Goal: Task Accomplishment & Management: Manage account settings

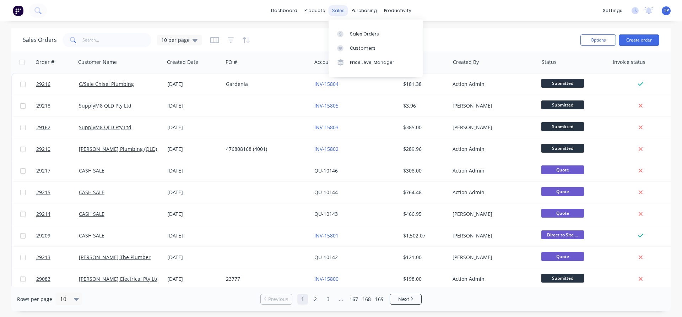
click at [336, 10] on div "sales" at bounding box center [338, 10] width 20 height 11
click at [355, 33] on div "Sales Orders" at bounding box center [364, 34] width 29 height 6
click at [630, 41] on button "Create order" at bounding box center [638, 39] width 40 height 11
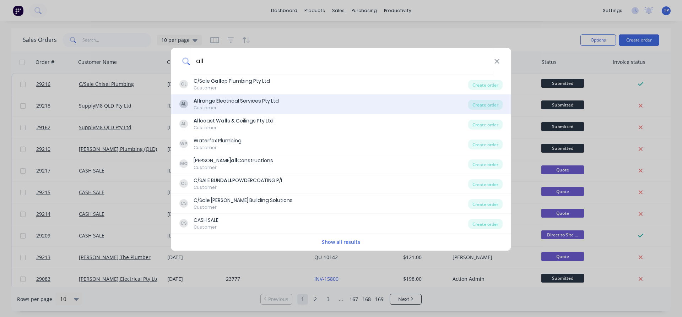
type input "all"
click at [212, 98] on div "All range Electrical Services Pty Ltd" at bounding box center [236, 100] width 85 height 7
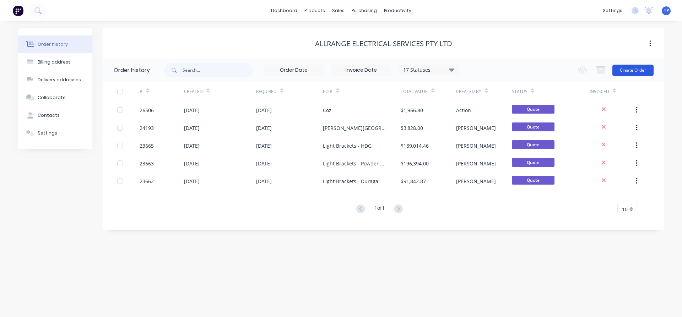
click at [637, 67] on button "Create Order" at bounding box center [632, 70] width 41 height 11
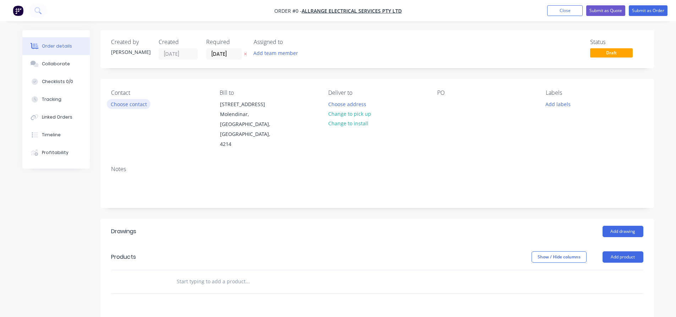
click at [143, 105] on button "Choose contact" at bounding box center [129, 104] width 44 height 10
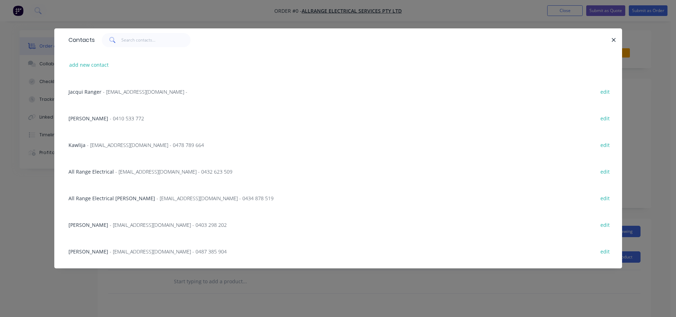
click at [89, 226] on span "[PERSON_NAME]" at bounding box center [89, 225] width 40 height 7
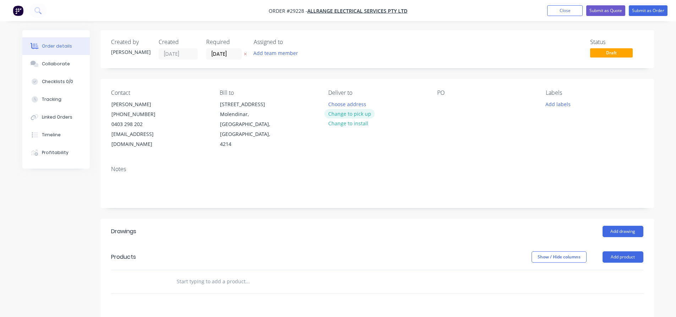
click at [367, 113] on button "Change to pick up" at bounding box center [350, 114] width 50 height 10
click at [447, 102] on div at bounding box center [442, 104] width 11 height 10
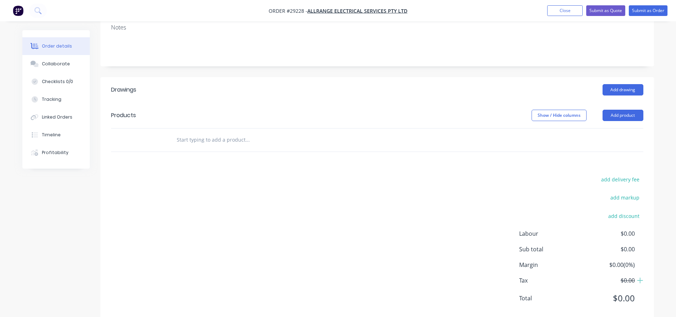
scroll to position [142, 0]
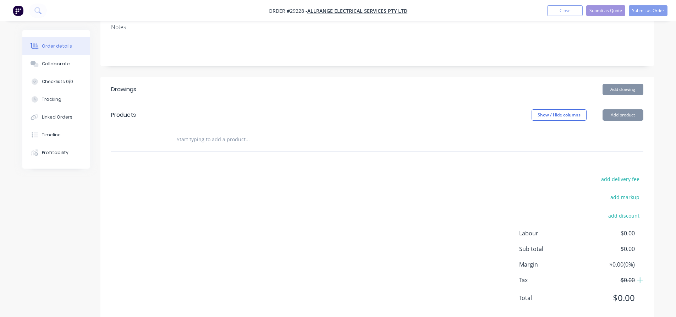
click at [223, 132] on input "text" at bounding box center [247, 139] width 142 height 14
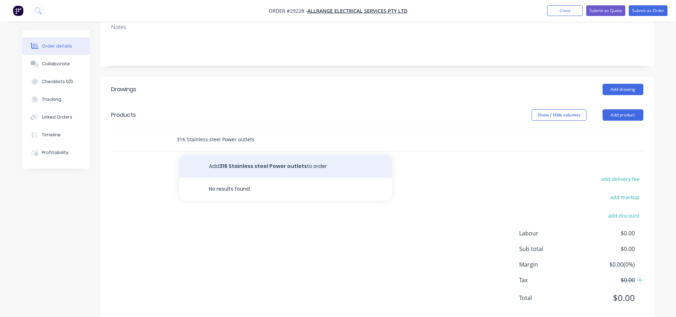
type input "316 Stainless steel Power outlets"
click at [276, 162] on button "Add 316 Stainless steel Power outlets to order" at bounding box center [285, 166] width 213 height 23
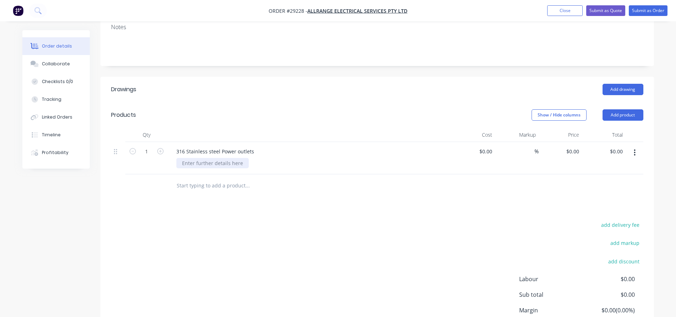
click at [214, 158] on div at bounding box center [212, 163] width 72 height 10
click at [160, 148] on icon "button" at bounding box center [160, 151] width 6 height 6
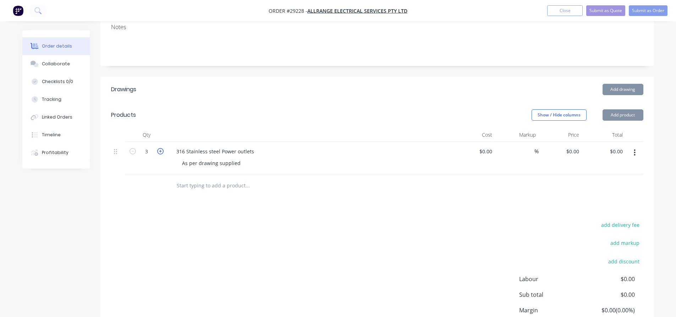
click at [160, 148] on icon "button" at bounding box center [160, 151] width 6 height 6
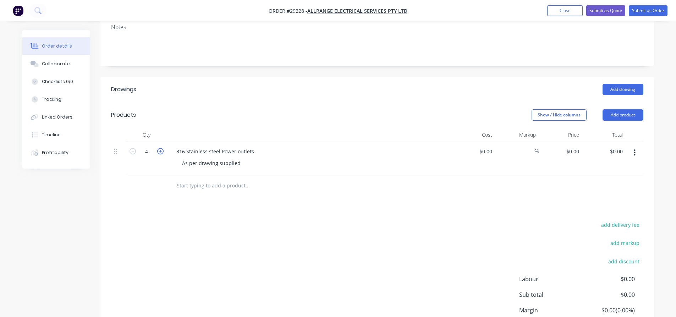
click at [160, 148] on icon "button" at bounding box center [160, 151] width 6 height 6
type input "5"
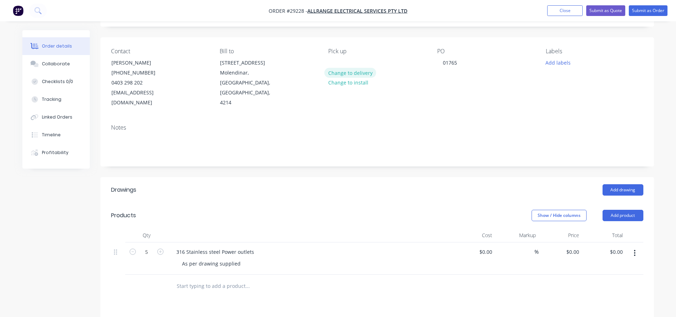
scroll to position [0, 0]
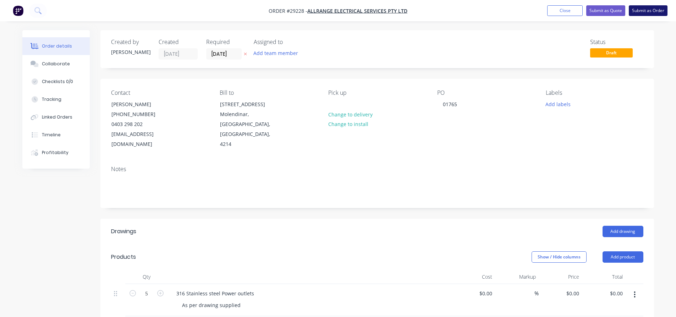
click at [641, 10] on button "Submit as Order" at bounding box center [648, 10] width 39 height 11
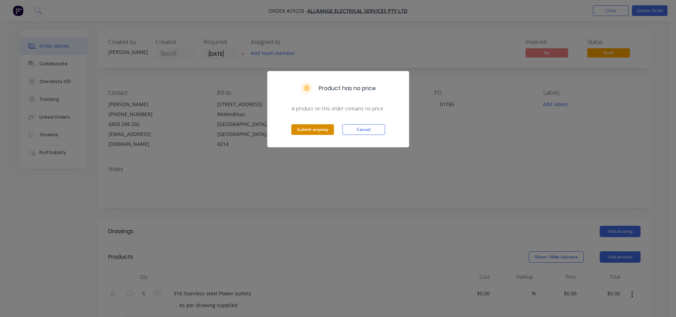
click at [310, 130] on button "Submit anyway" at bounding box center [312, 129] width 43 height 11
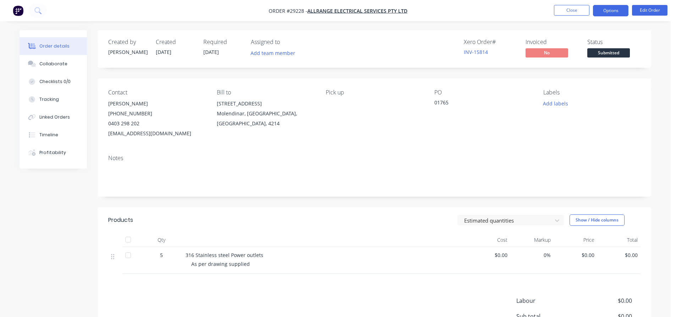
click at [608, 10] on button "Options" at bounding box center [611, 10] width 36 height 11
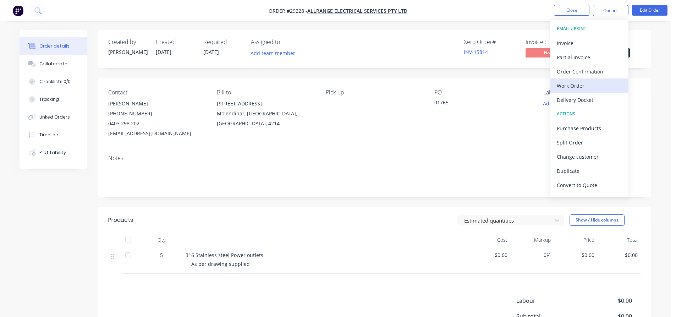
click at [576, 86] on div "Work Order" at bounding box center [589, 86] width 65 height 10
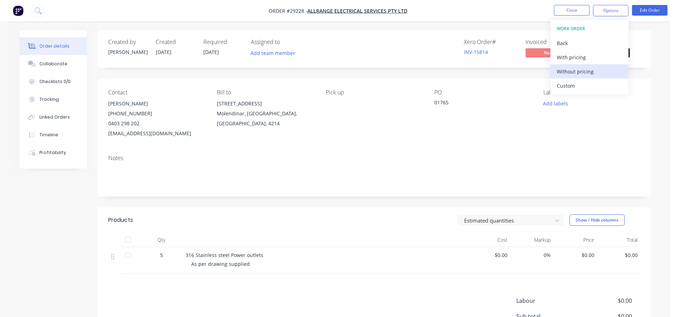
click at [580, 70] on div "Without pricing" at bounding box center [589, 71] width 65 height 10
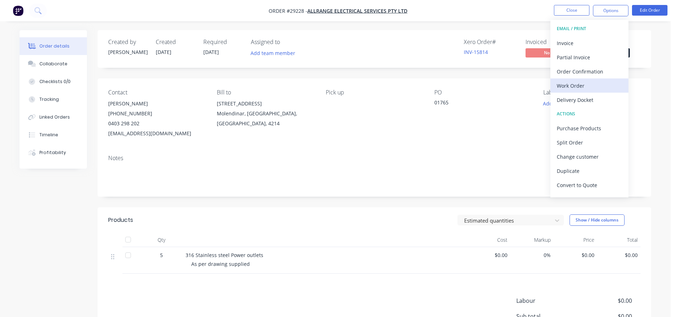
click at [585, 83] on div "Work Order" at bounding box center [589, 86] width 65 height 10
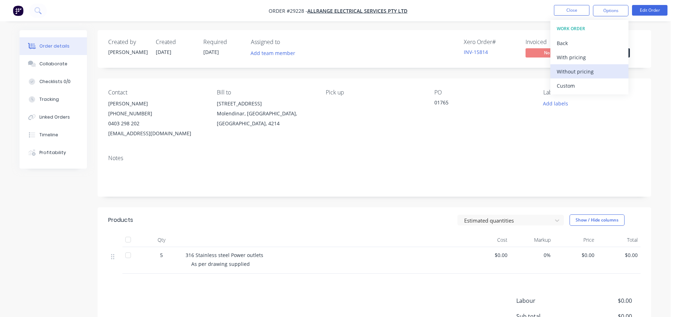
click at [579, 72] on div "Without pricing" at bounding box center [589, 71] width 65 height 10
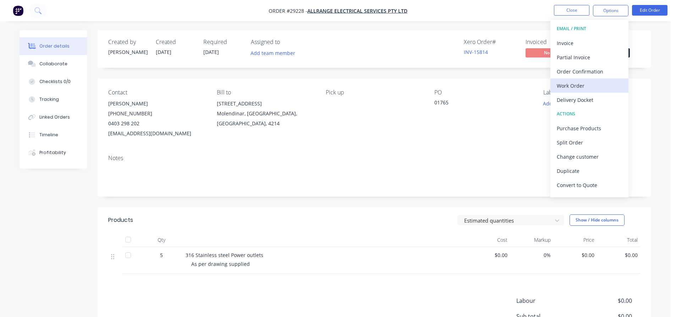
click at [588, 87] on div "Work Order" at bounding box center [589, 86] width 65 height 10
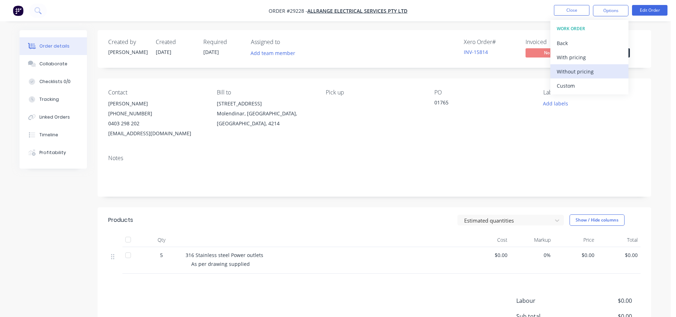
click at [581, 70] on div "Without pricing" at bounding box center [589, 71] width 65 height 10
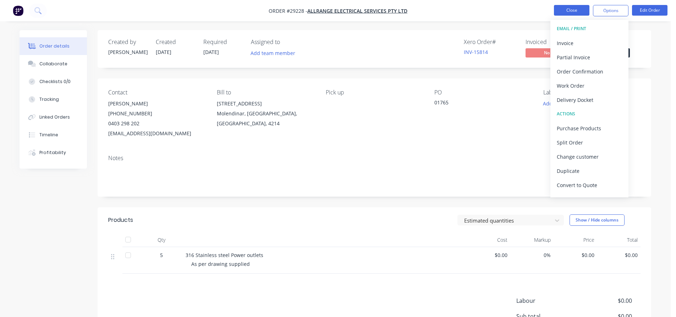
click at [565, 10] on button "Close" at bounding box center [572, 10] width 36 height 11
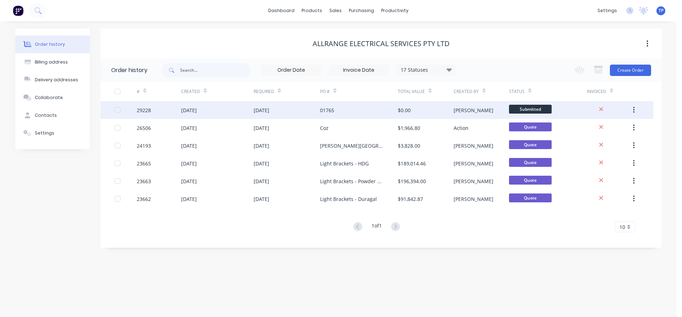
click at [227, 115] on div "[DATE]" at bounding box center [217, 110] width 72 height 18
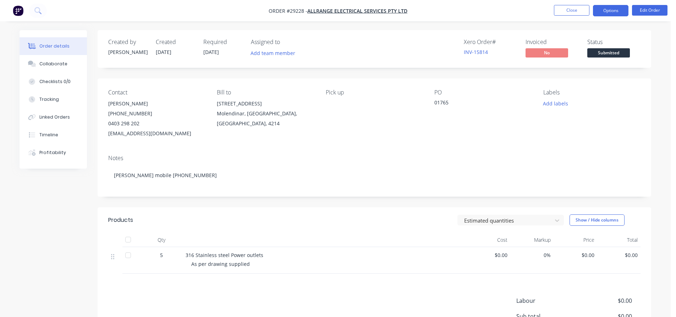
click at [602, 10] on button "Options" at bounding box center [611, 10] width 36 height 11
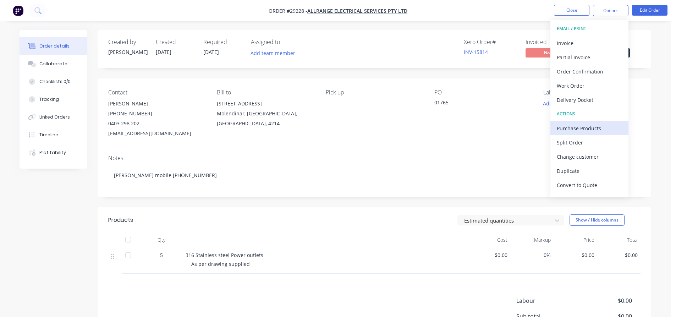
click at [576, 130] on div "Purchase Products" at bounding box center [589, 128] width 65 height 10
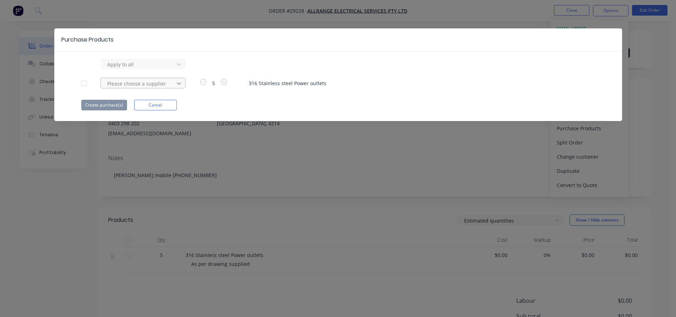
click at [174, 82] on div at bounding box center [179, 83] width 13 height 11
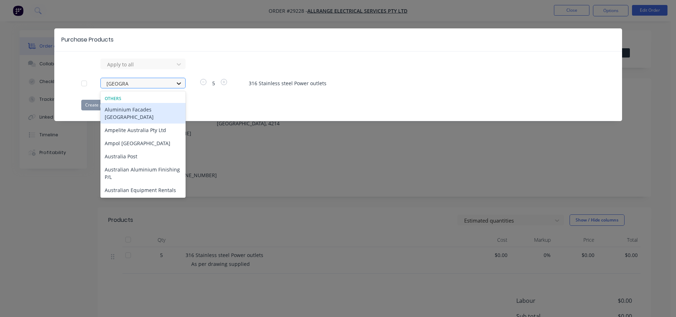
type input "australian"
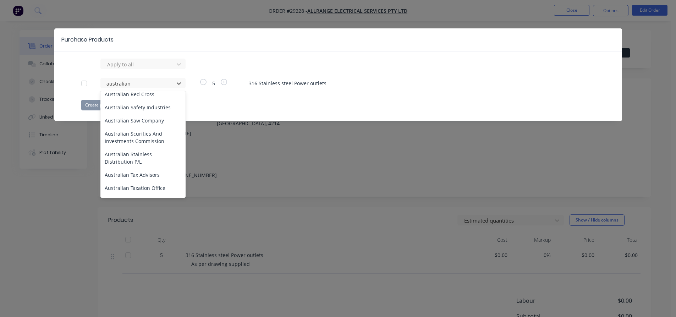
scroll to position [84, 0]
click at [128, 153] on div "Australian Stainless Distribution P/L" at bounding box center [142, 157] width 85 height 21
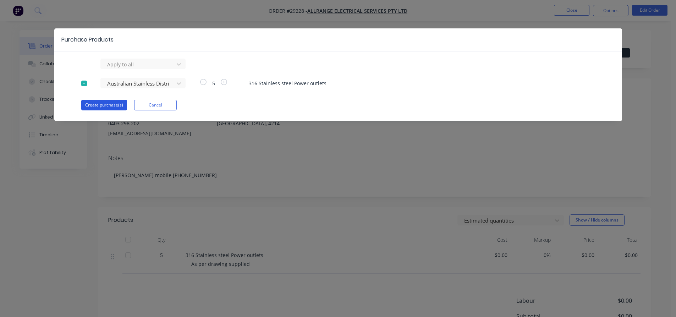
click at [110, 104] on button "Create purchase(s)" at bounding box center [104, 105] width 46 height 11
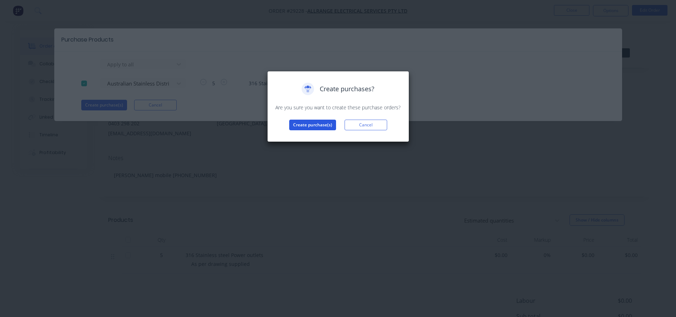
click at [314, 121] on button "Create purchase(s)" at bounding box center [312, 125] width 47 height 11
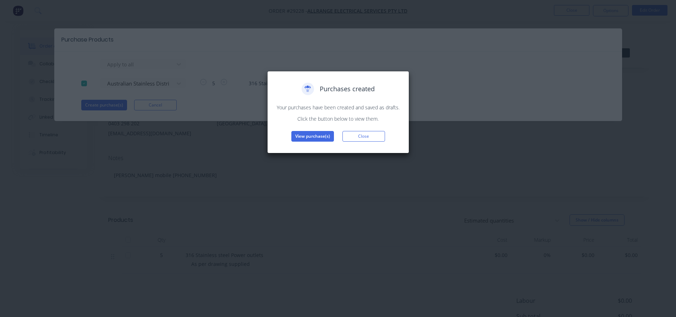
click at [312, 131] on div "Purchases created Your purchases have been created and saved as drafts. Click t…" at bounding box center [338, 112] width 127 height 59
click at [301, 137] on button "View purchase(s)" at bounding box center [312, 136] width 43 height 11
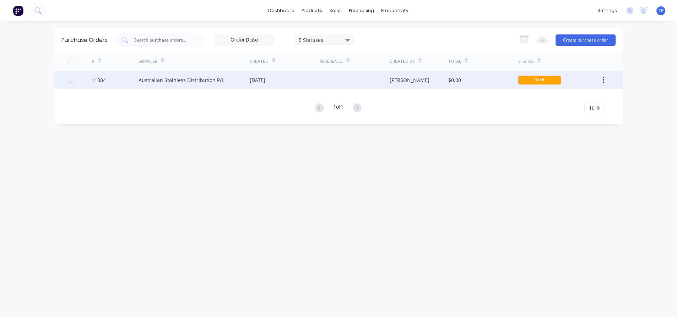
click at [299, 81] on div "[DATE]" at bounding box center [285, 80] width 70 height 18
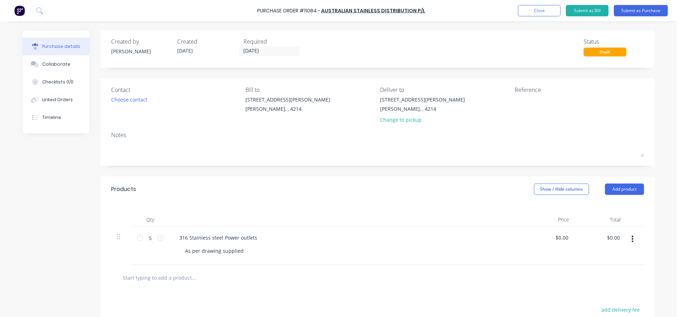
click at [258, 235] on div "316 Stainless steel Power outlets" at bounding box center [346, 238] width 344 height 10
click at [255, 238] on div "316 Stainless steel Power outlets" at bounding box center [218, 238] width 89 height 10
click at [148, 235] on input "5" at bounding box center [150, 238] width 14 height 11
type input "1"
click at [213, 238] on div "316 1.6 S/S" at bounding box center [346, 238] width 344 height 10
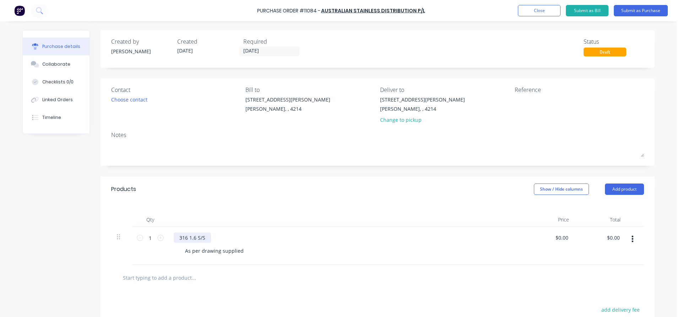
click at [205, 237] on div "316 1.6 S/S" at bounding box center [192, 238] width 37 height 10
drag, startPoint x: 242, startPoint y: 249, endPoint x: 238, endPoint y: 251, distance: 4.8
click at [241, 250] on div "As per drawing supplied" at bounding box center [214, 251] width 70 height 10
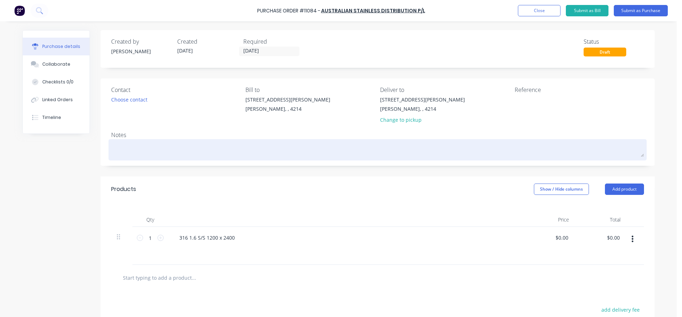
click at [134, 143] on textarea at bounding box center [377, 149] width 533 height 16
type textarea "x"
type textarea "A"
type textarea "x"
type textarea "Al"
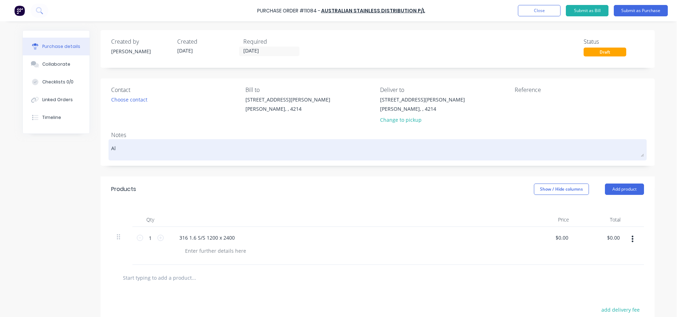
type textarea "x"
type textarea "All"
type textarea "x"
type textarea "All"
type textarea "x"
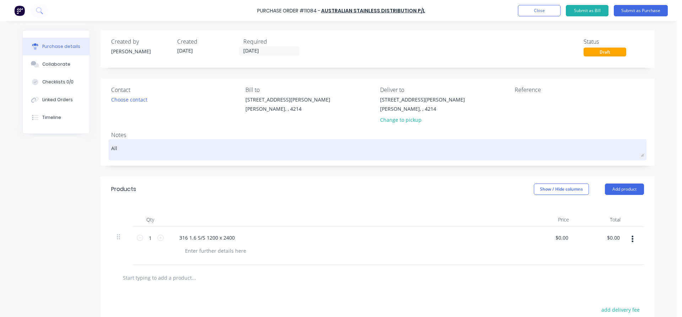
type textarea "All r"
type textarea "x"
type textarea "All ra"
type textarea "x"
type textarea "All ran"
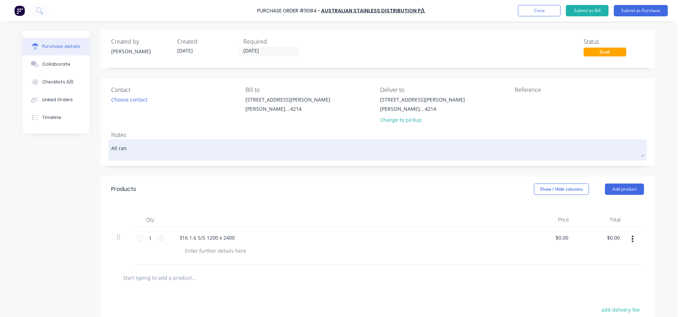
type textarea "x"
type textarea "All rang"
type textarea "x"
type textarea "All range"
type textarea "x"
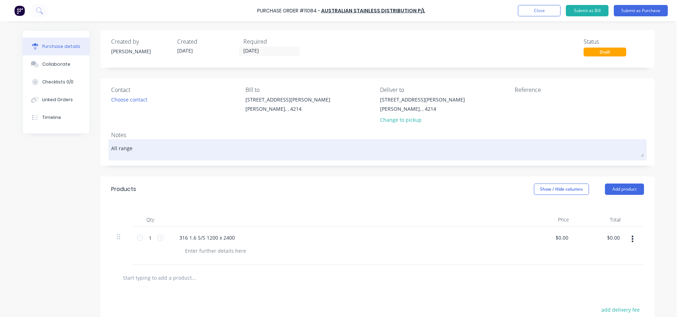
type textarea "All range"
type textarea "x"
type textarea "All range R"
type textarea "x"
type textarea "All range"
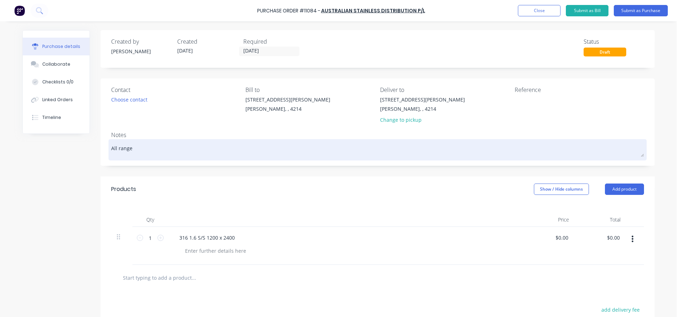
type textarea "x"
type textarea "All range E"
type textarea "x"
type textarea "All range El"
type textarea "x"
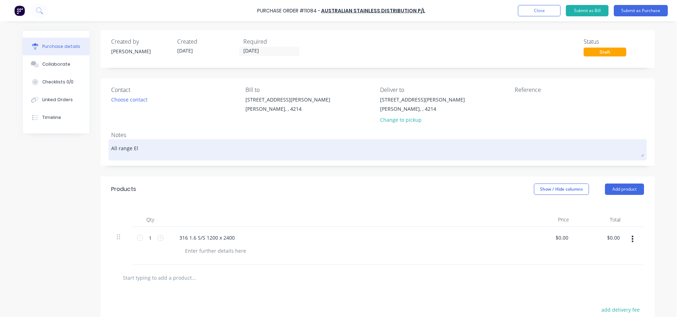
type textarea "All range Ele"
type textarea "x"
type textarea "All range Elec"
type textarea "x"
type textarea "All range Elect"
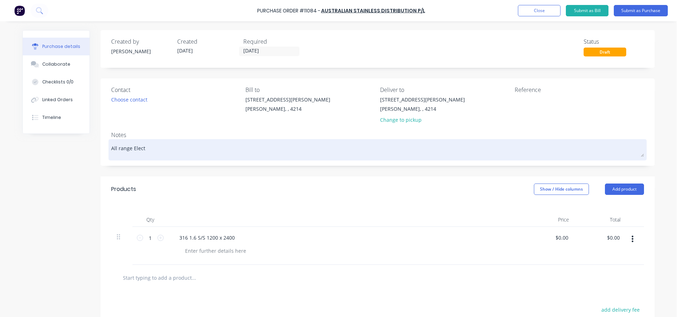
type textarea "x"
type textarea "All range Electr"
type textarea "x"
type textarea "All range Electri"
type textarea "x"
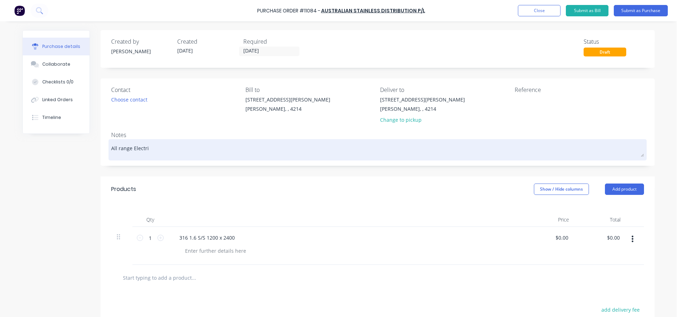
type textarea "All range Electric"
type textarea "x"
type textarea "All range Electrica"
type textarea "x"
type textarea "All range Electrical"
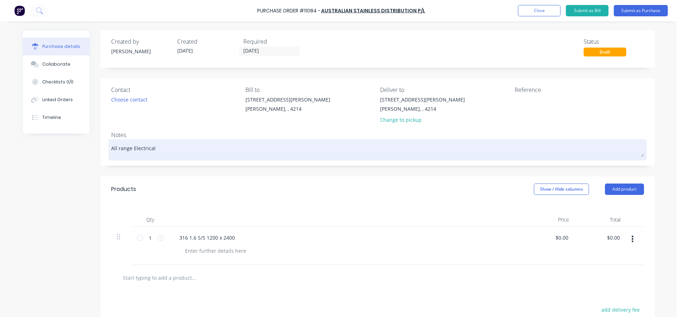
type textarea "x"
type textarea "All range Electrical"
type textarea "x"
type textarea "All range Electrical #"
type textarea "x"
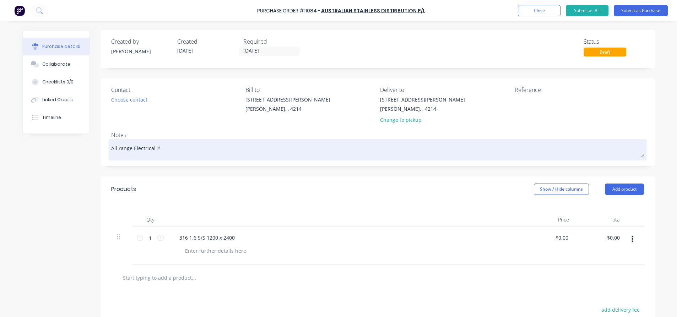
type textarea "All range Electrical #2"
type textarea "x"
type textarea "All range Electrical #29"
type textarea "x"
type textarea "All range Electrical #292"
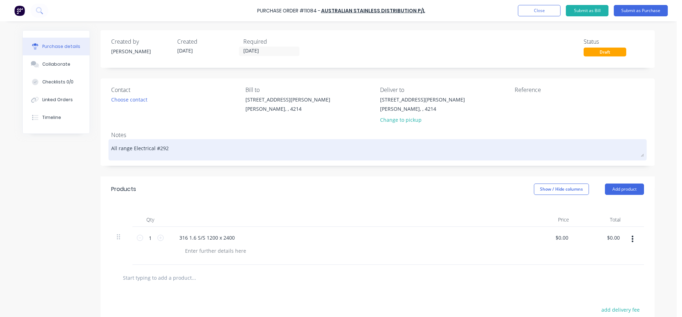
type textarea "x"
type textarea "All range Electrical #2922"
type textarea "x"
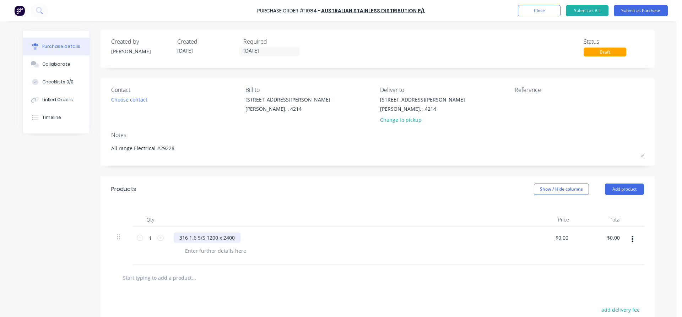
type textarea "All range Electrical #29228"
type textarea "x"
type textarea "All range Electrical #29228"
click at [233, 237] on div "316 1.6 S/S 1200 x 2400" at bounding box center [207, 238] width 67 height 10
click at [632, 9] on button "Submit as Purchase" at bounding box center [641, 10] width 54 height 11
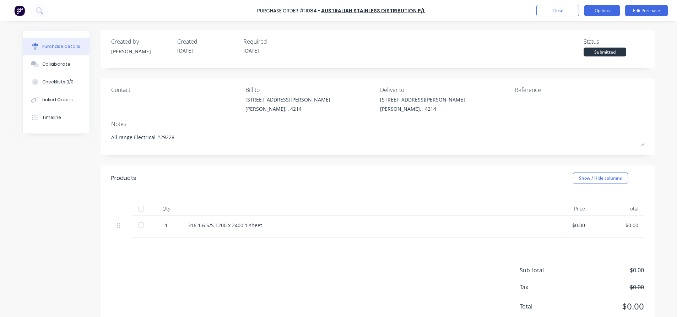
click at [612, 10] on button "Options" at bounding box center [602, 10] width 36 height 11
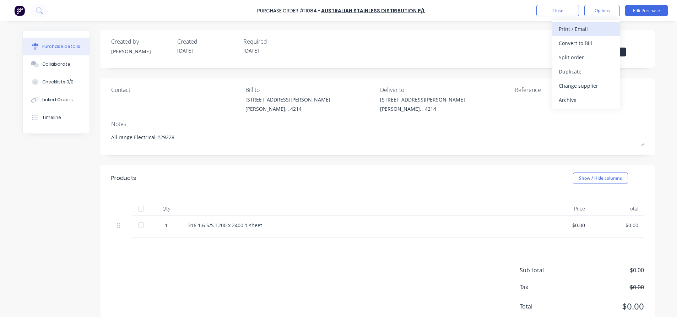
click at [582, 29] on div "Print / Email" at bounding box center [585, 29] width 55 height 10
click at [566, 56] on div "Without pricing" at bounding box center [585, 57] width 55 height 10
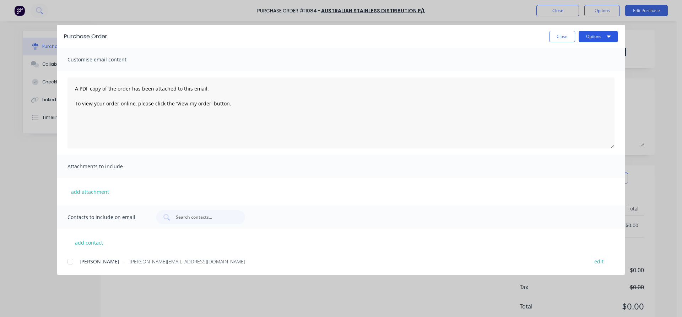
click at [594, 36] on button "Options" at bounding box center [597, 36] width 39 height 11
click at [563, 68] on div "Print" at bounding box center [584, 69] width 55 height 10
click at [606, 33] on button "Options" at bounding box center [597, 36] width 39 height 11
click at [568, 69] on div "Print" at bounding box center [584, 69] width 55 height 10
click at [556, 35] on button "Close" at bounding box center [562, 36] width 26 height 11
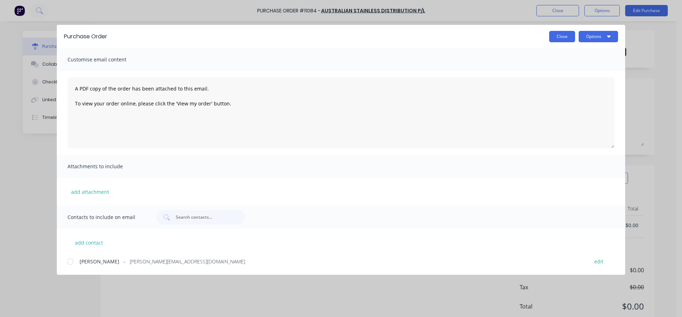
type textarea "x"
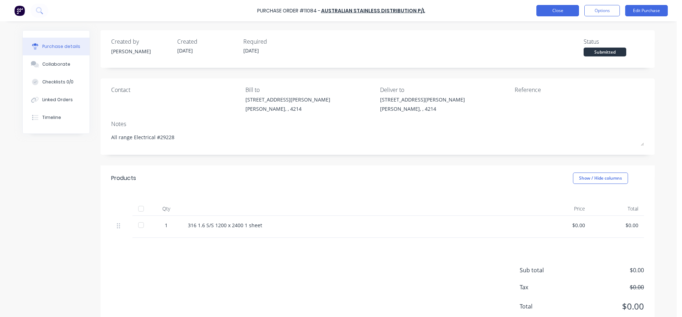
click at [570, 7] on button "Close" at bounding box center [557, 10] width 43 height 11
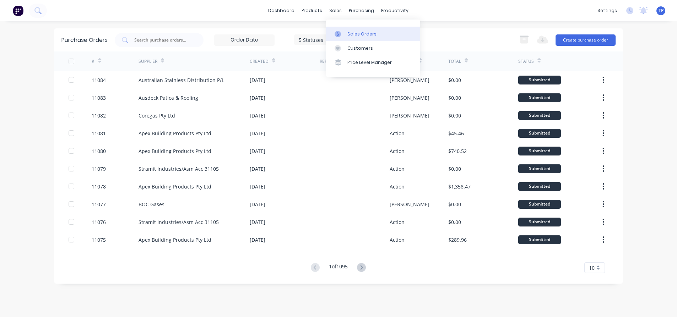
click at [351, 34] on div "Sales Orders" at bounding box center [361, 34] width 29 height 6
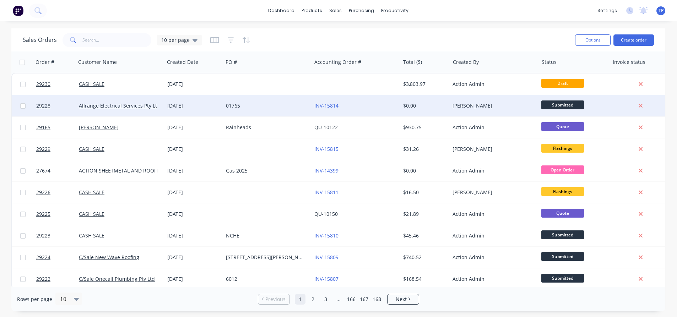
click at [278, 104] on div "01765" at bounding box center [265, 105] width 79 height 7
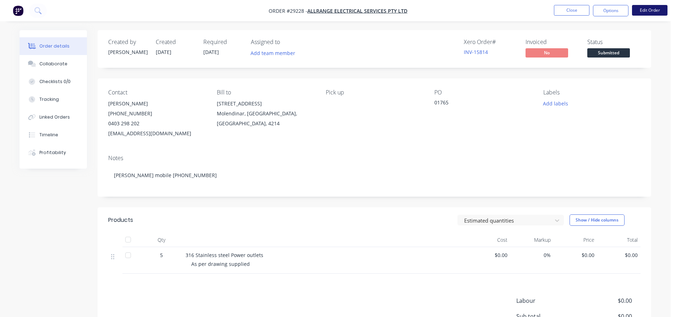
click at [652, 11] on button "Edit Order" at bounding box center [650, 10] width 36 height 11
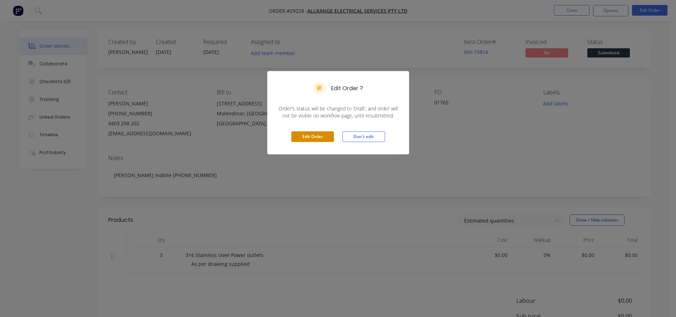
click at [317, 136] on button "Edit Order" at bounding box center [312, 136] width 43 height 11
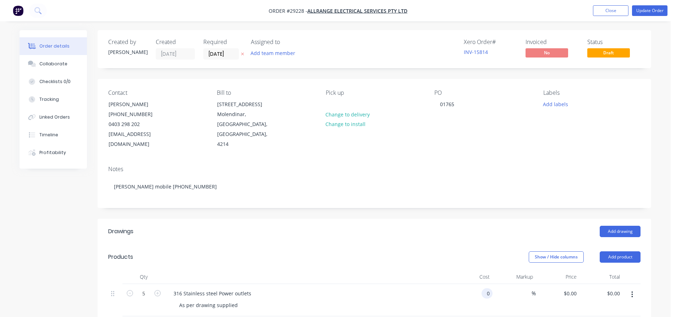
click at [483, 288] on div "0 0" at bounding box center [487, 293] width 11 height 10
type input "$894.00"
type input "$4,470.00"
click at [453, 294] on div "$894.00 $894.00" at bounding box center [471, 300] width 44 height 32
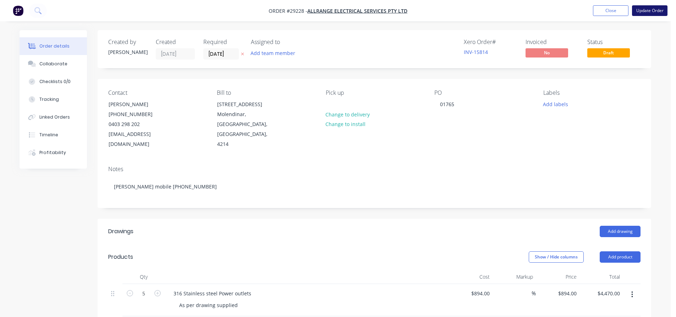
click at [641, 9] on button "Update Order" at bounding box center [650, 10] width 36 height 11
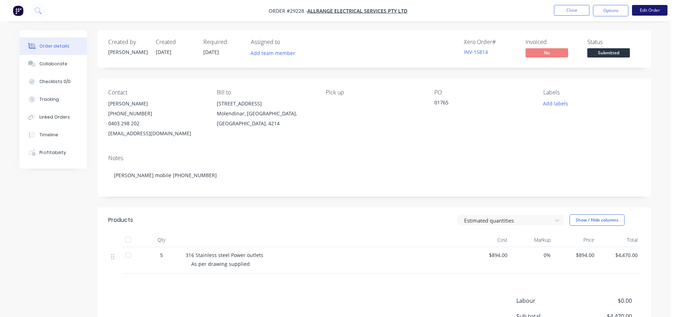
click at [652, 11] on button "Edit Order" at bounding box center [650, 10] width 36 height 11
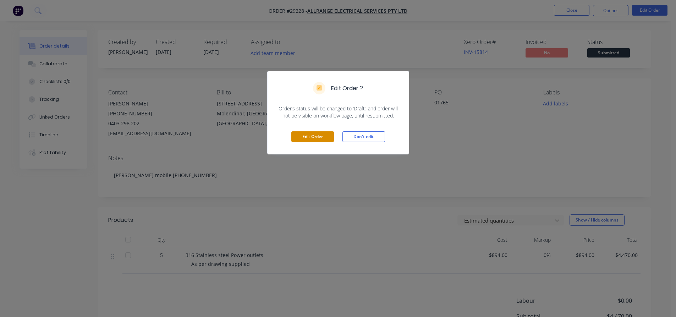
click at [320, 138] on button "Edit Order" at bounding box center [312, 136] width 43 height 11
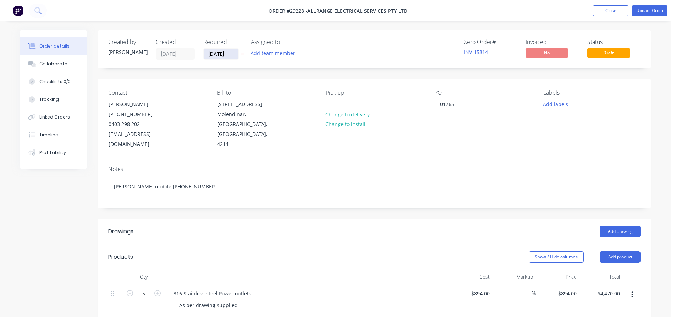
click at [233, 51] on input "[DATE]" at bounding box center [221, 54] width 35 height 11
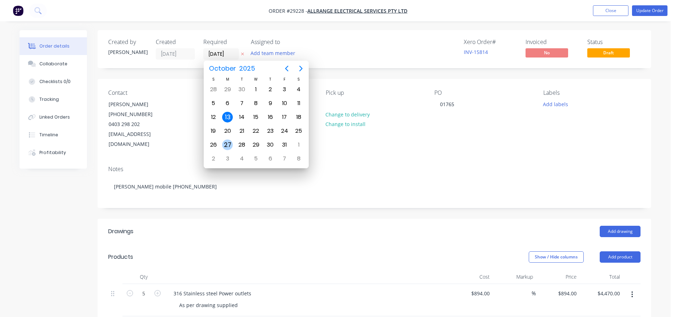
click at [227, 143] on div "27" at bounding box center [227, 145] width 11 height 11
type input "[DATE]"
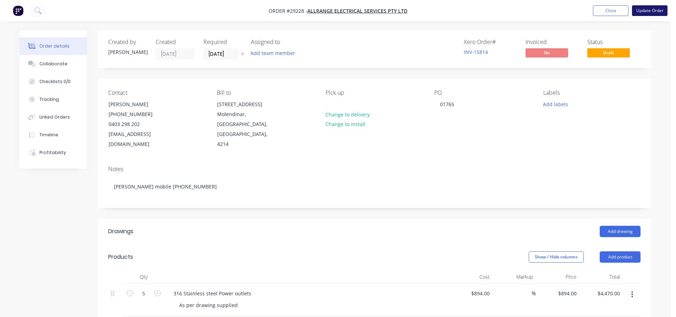
click at [639, 11] on button "Update Order" at bounding box center [650, 10] width 36 height 11
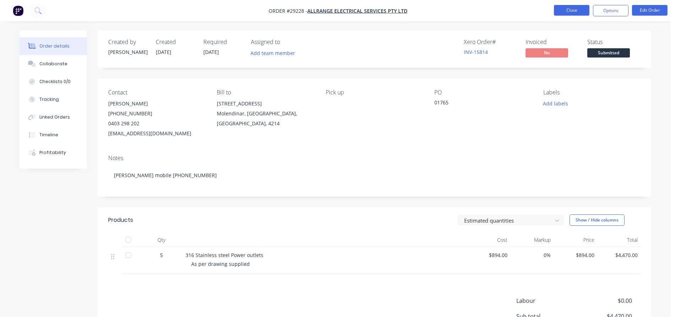
click at [557, 11] on button "Close" at bounding box center [572, 10] width 36 height 11
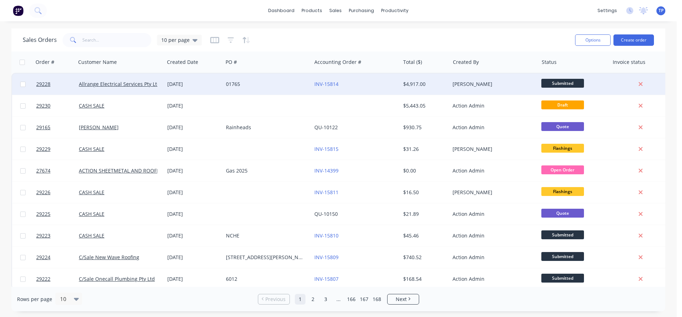
click at [210, 83] on div "[DATE]" at bounding box center [193, 84] width 53 height 7
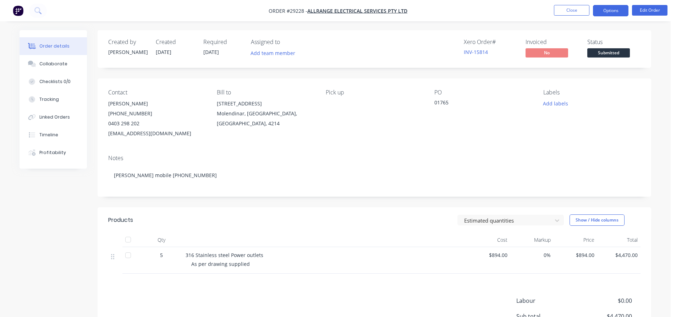
click at [618, 11] on button "Options" at bounding box center [611, 10] width 36 height 11
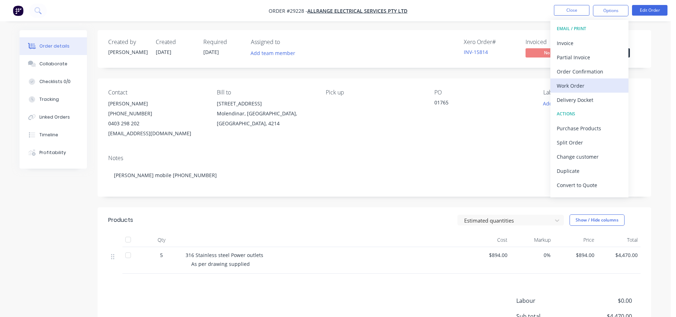
click at [583, 88] on div "Work Order" at bounding box center [589, 86] width 65 height 10
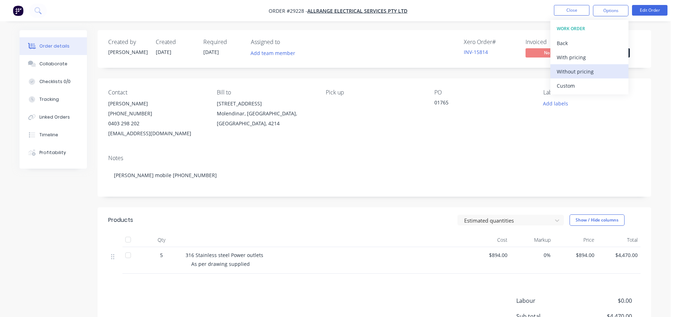
click at [580, 70] on div "Without pricing" at bounding box center [589, 71] width 65 height 10
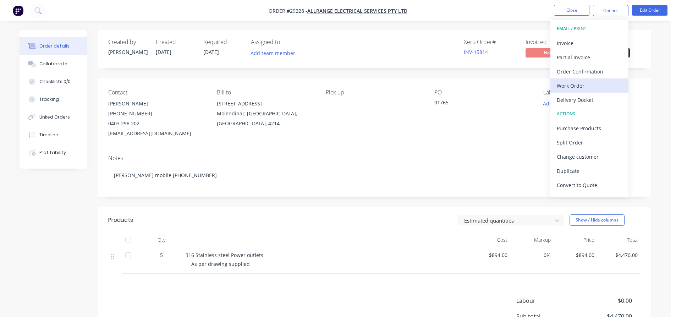
click at [565, 88] on div "Work Order" at bounding box center [589, 86] width 65 height 10
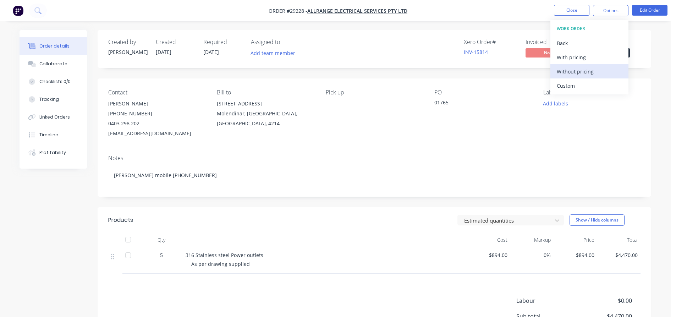
click at [565, 71] on div "Without pricing" at bounding box center [589, 71] width 65 height 10
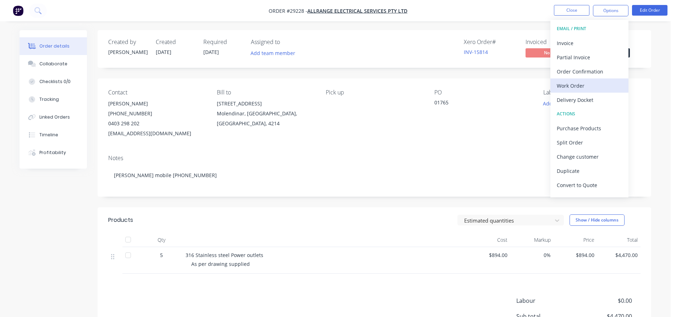
click at [575, 83] on div "Work Order" at bounding box center [589, 86] width 65 height 10
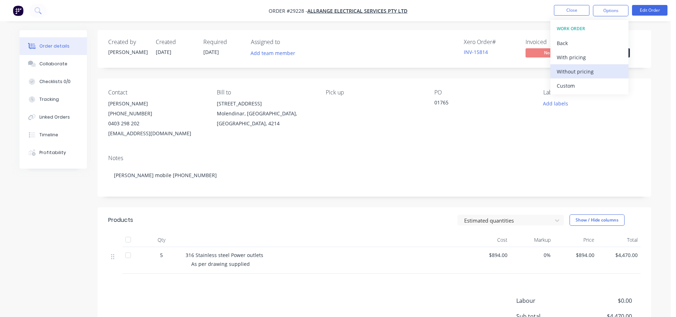
click at [582, 71] on div "Without pricing" at bounding box center [589, 71] width 65 height 10
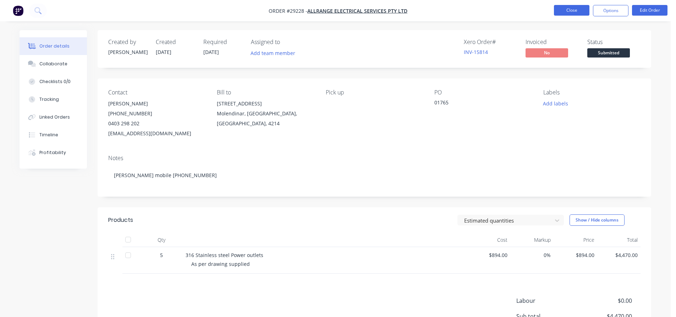
click at [561, 11] on button "Close" at bounding box center [572, 10] width 36 height 11
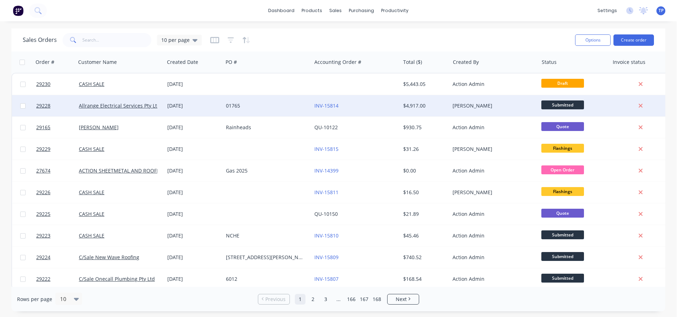
click at [265, 109] on div "01765" at bounding box center [265, 105] width 79 height 7
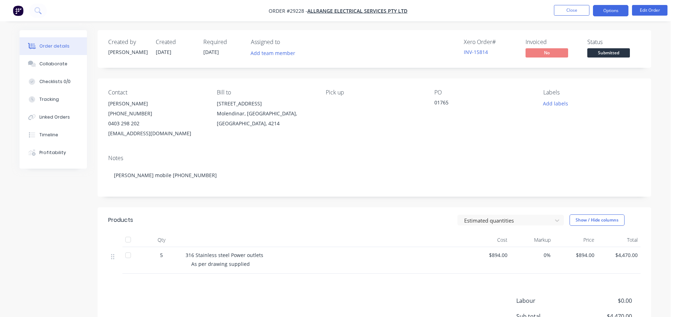
click at [614, 11] on button "Options" at bounding box center [611, 10] width 36 height 11
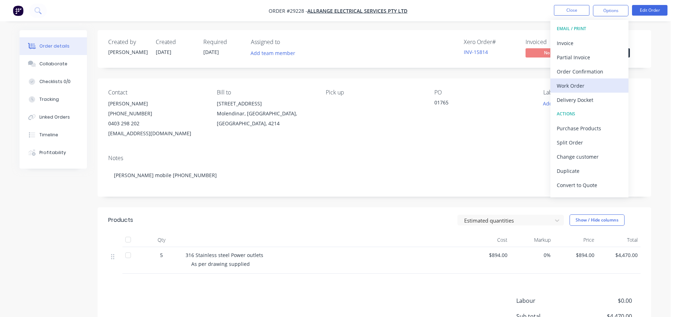
click at [568, 86] on div "Work Order" at bounding box center [589, 86] width 65 height 10
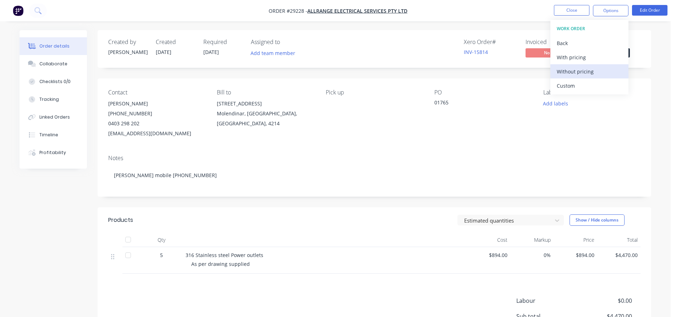
click at [563, 70] on div "Without pricing" at bounding box center [589, 71] width 65 height 10
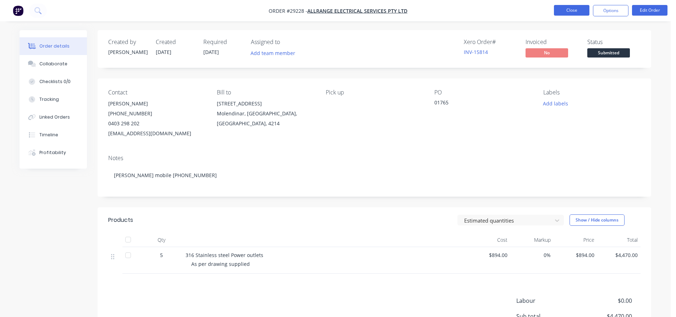
click at [579, 10] on button "Close" at bounding box center [572, 10] width 36 height 11
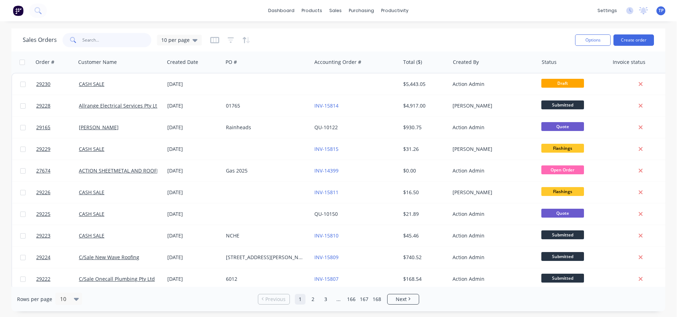
click at [129, 36] on input "text" at bounding box center [116, 40] width 69 height 14
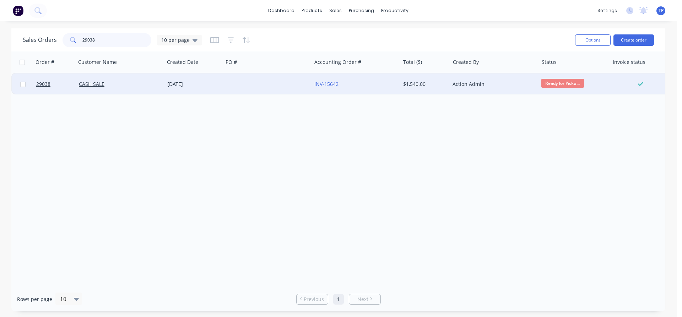
type input "29038"
click at [133, 82] on div "CASH SALE" at bounding box center [118, 84] width 79 height 7
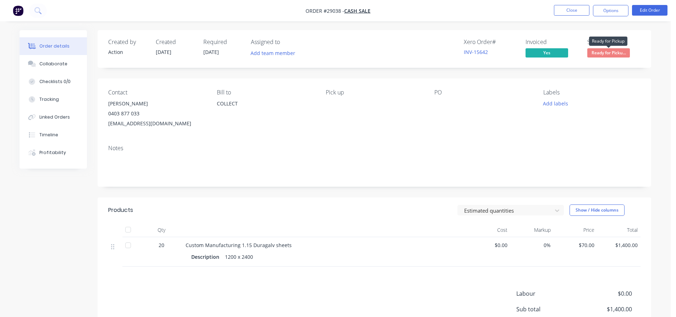
click at [604, 53] on span "Ready for Picku..." at bounding box center [609, 52] width 43 height 9
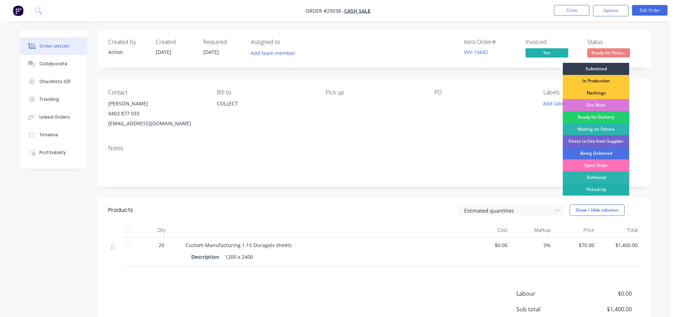
click at [585, 188] on div "Picked Up" at bounding box center [596, 190] width 66 height 12
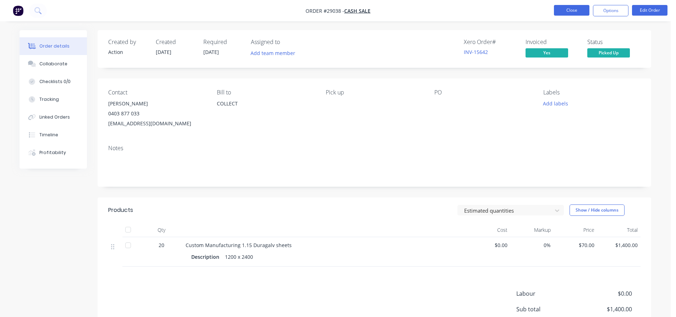
click at [582, 8] on button "Close" at bounding box center [572, 10] width 36 height 11
